Goal: Book appointment/travel/reservation

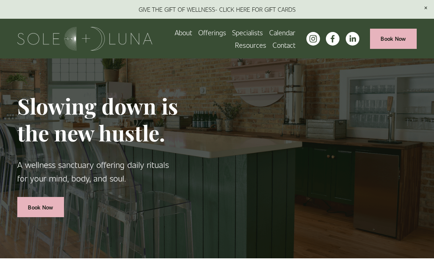
click at [0, 0] on span "Meditations" at bounding box center [0, 0] width 0 height 0
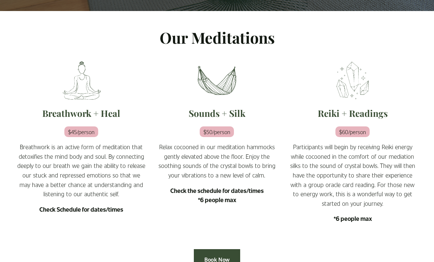
scroll to position [169, 0]
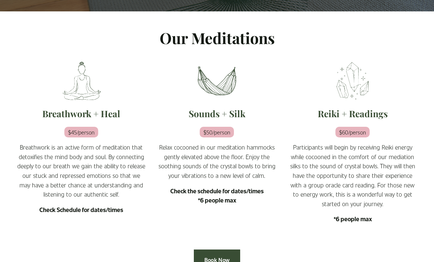
click at [77, 221] on div "Breathwork + Heal $45/person Breathwork is an active form of meditation that de…" at bounding box center [81, 166] width 128 height 116
click at [75, 221] on div "Breathwork + Heal $45/person Breathwork is an active form of meditation that de…" at bounding box center [81, 166] width 128 height 116
click at [71, 194] on p "Breathwork is an active form of meditation that detoxifies the mind body and so…" at bounding box center [81, 171] width 128 height 57
click at [71, 222] on div "Breathwork + Heal $45/person Breathwork is an active form of meditation that de…" at bounding box center [81, 166] width 128 height 116
click at [66, 108] on img at bounding box center [81, 81] width 96 height 54
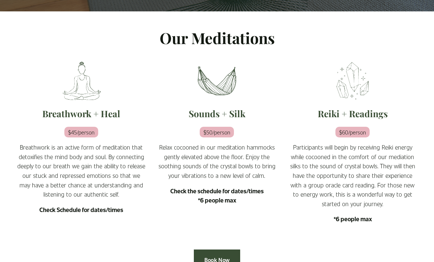
click at [114, 214] on strong "Check Schedule for dates/times" at bounding box center [81, 210] width 84 height 8
click at [103, 195] on p "Breathwork is an active form of meditation that detoxifies the mind body and so…" at bounding box center [81, 171] width 128 height 57
click at [226, 262] on link "Book Now" at bounding box center [217, 260] width 47 height 20
